Goal: Information Seeking & Learning: Learn about a topic

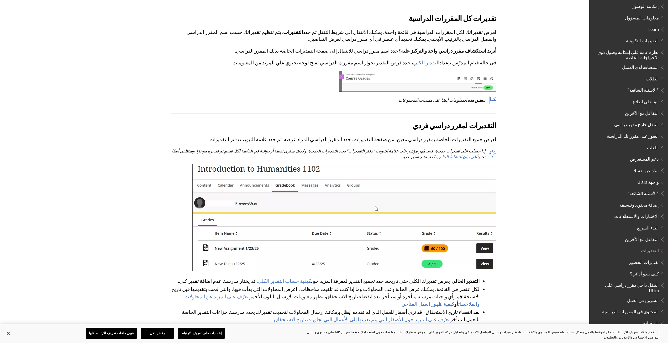
scroll to position [294, 0]
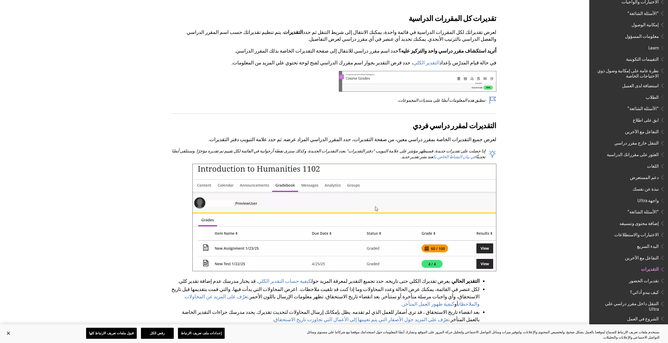
click at [653, 93] on span "الطلاب" at bounding box center [652, 96] width 13 height 7
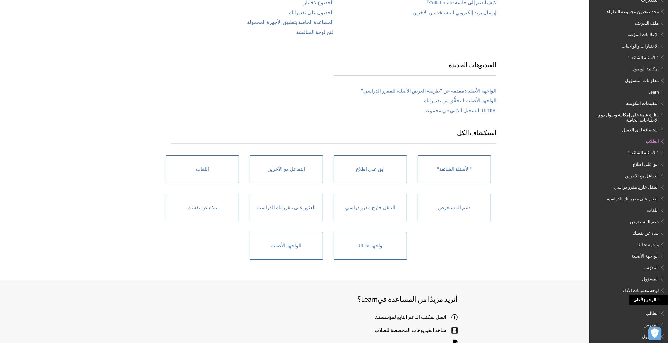
scroll to position [438, 0]
click at [478, 172] on link ""الأسئلة الشائعة"" at bounding box center [454, 170] width 73 height 28
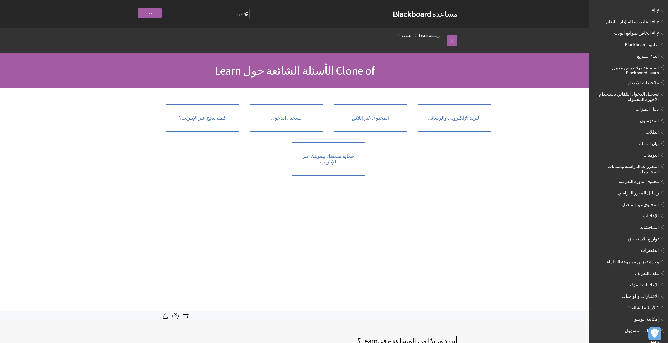
scroll to position [307, 0]
